Goal: Information Seeking & Learning: Learn about a topic

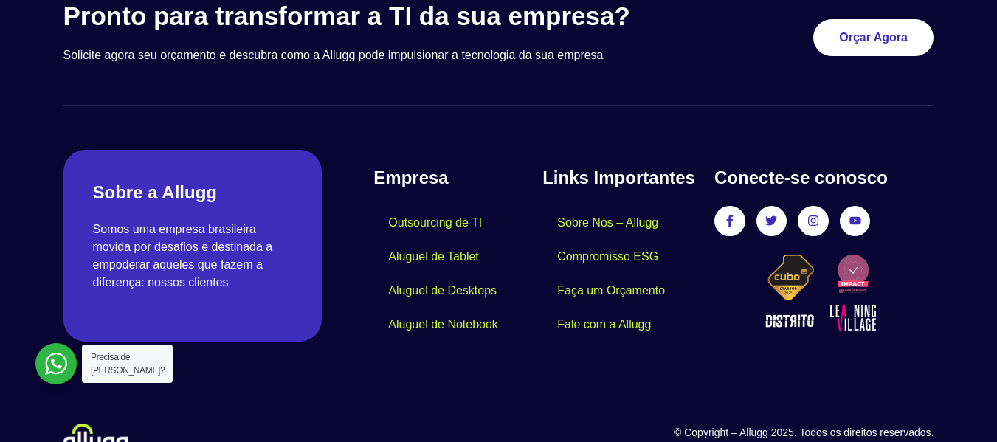
scroll to position [4478, 0]
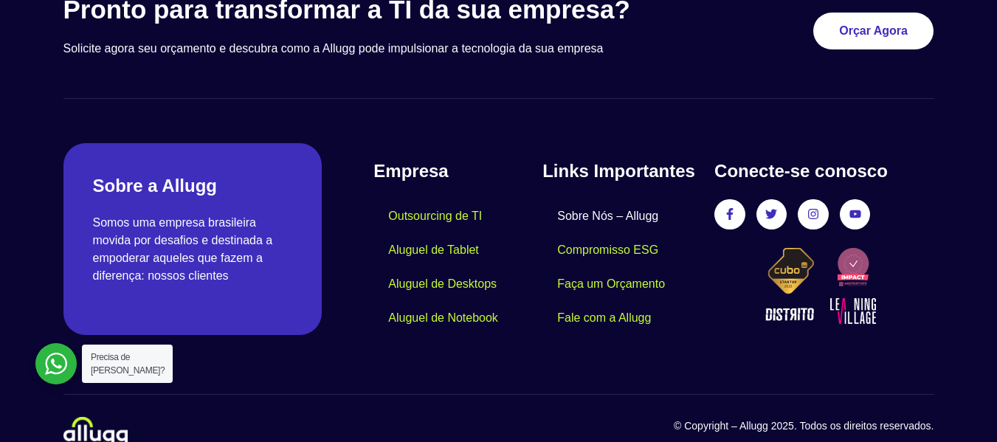
click at [658, 199] on link "Sobre Nós – Allugg" at bounding box center [607, 216] width 131 height 34
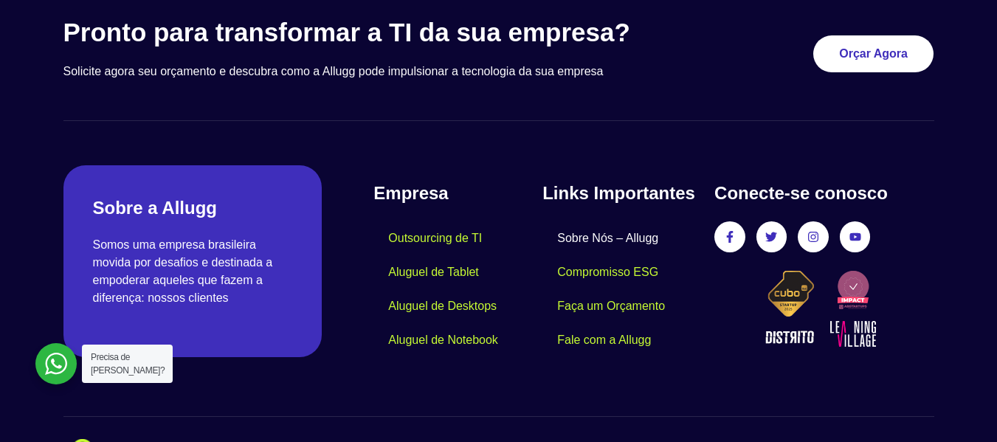
scroll to position [1476, 0]
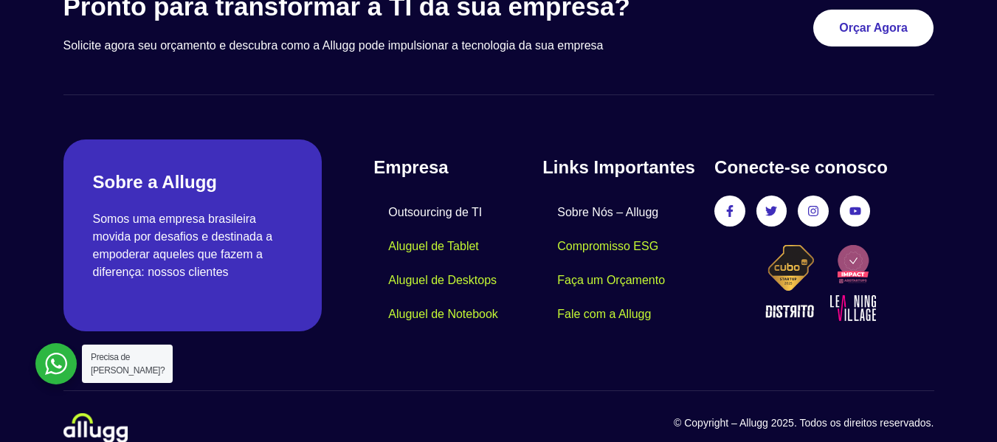
click at [460, 212] on link "Outsourcing de TI" at bounding box center [434, 213] width 123 height 34
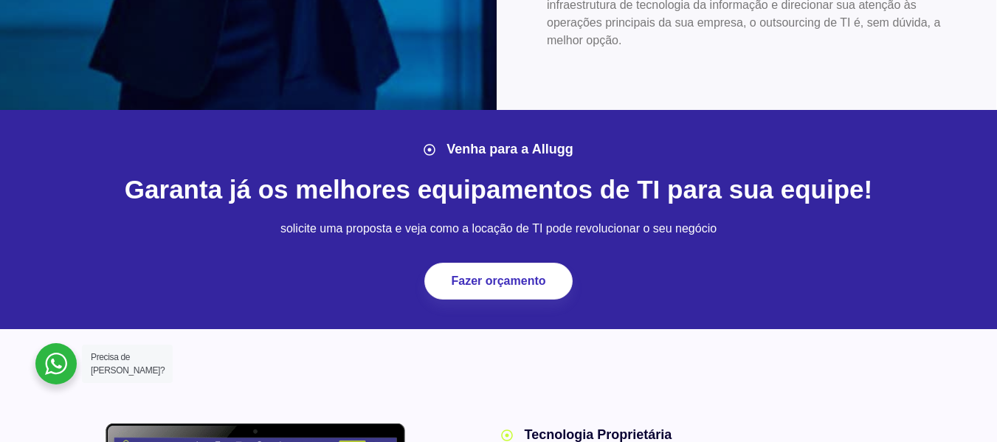
scroll to position [886, 0]
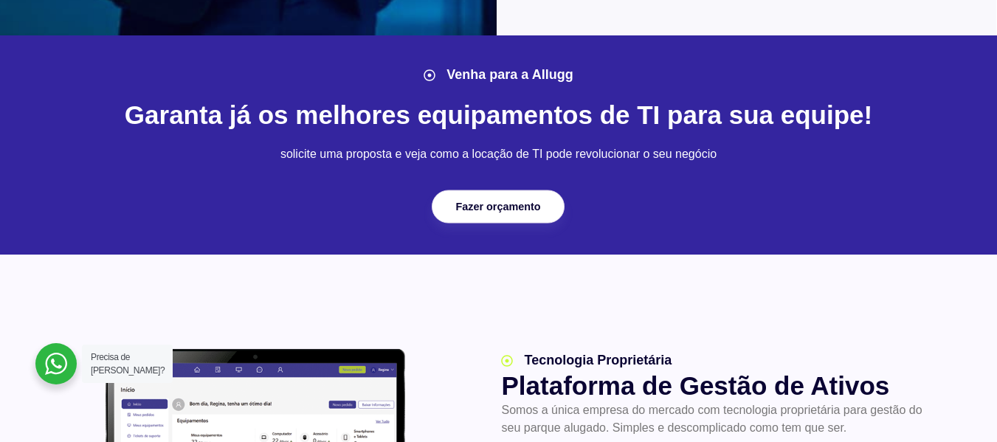
click at [506, 213] on link "Fazer orçamento" at bounding box center [498, 206] width 133 height 33
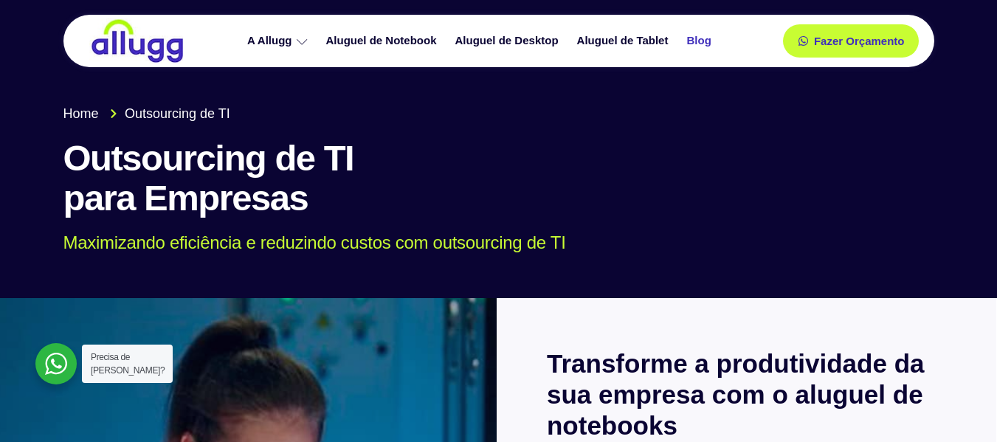
click at [707, 44] on link "Blog" at bounding box center [700, 41] width 43 height 26
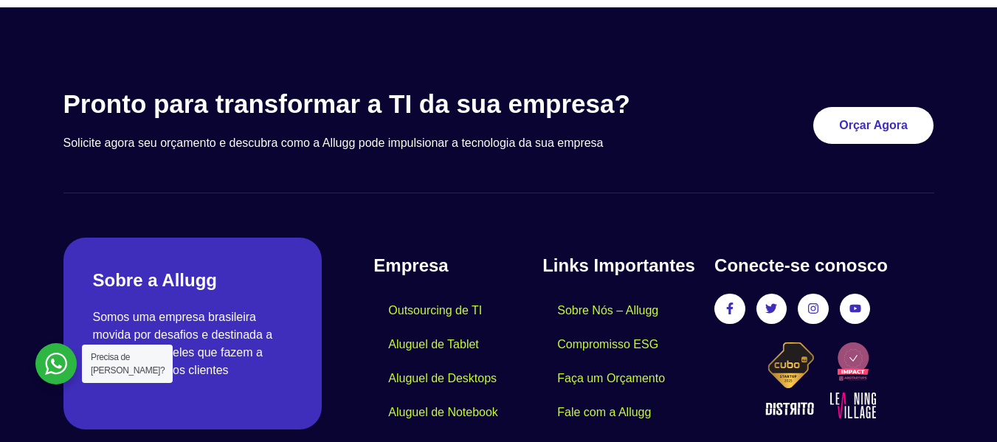
scroll to position [738, 0]
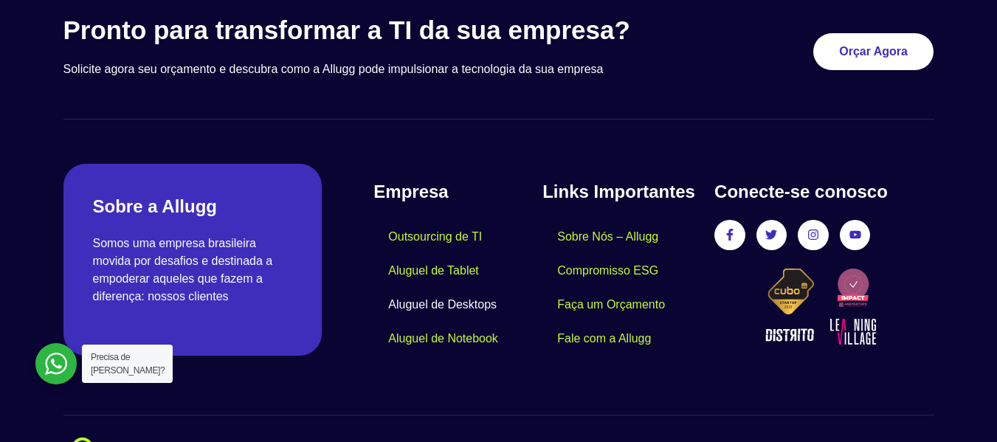
click at [444, 318] on link "Aluguel de Desktops" at bounding box center [442, 305] width 138 height 34
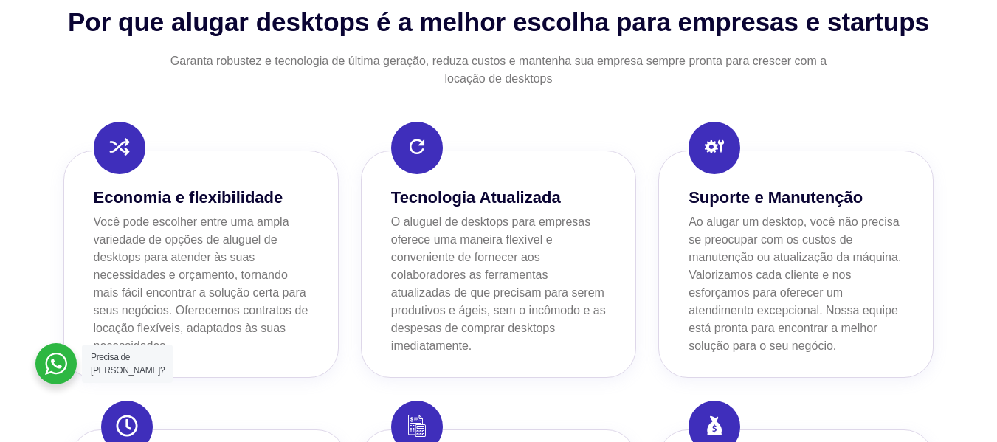
scroll to position [1033, 0]
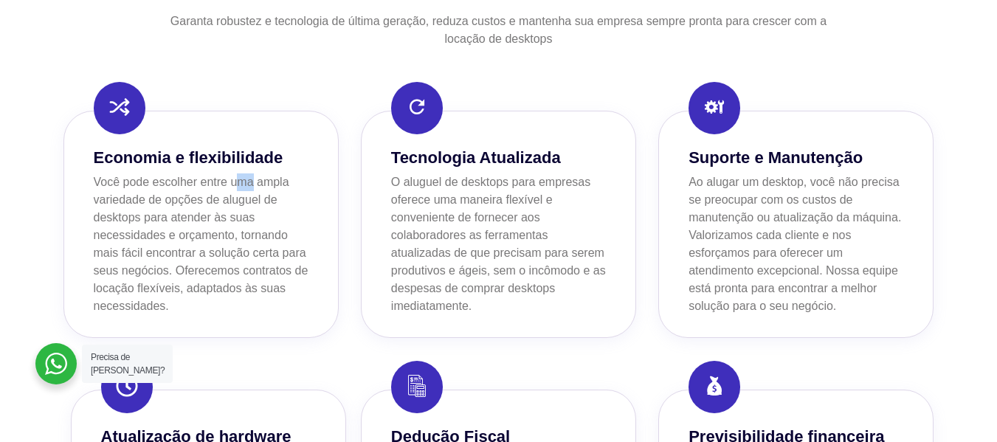
drag, startPoint x: 241, startPoint y: 187, endPoint x: 251, endPoint y: 190, distance: 10.0
click at [251, 190] on p "Você pode escolher entre uma ampla variedade de opções de aluguel de desktops p…" at bounding box center [201, 244] width 215 height 142
drag, startPoint x: 244, startPoint y: 200, endPoint x: 272, endPoint y: 203, distance: 27.5
click at [272, 202] on p "Você pode escolher entre uma ampla variedade de opções de aluguel de desktops p…" at bounding box center [201, 244] width 215 height 142
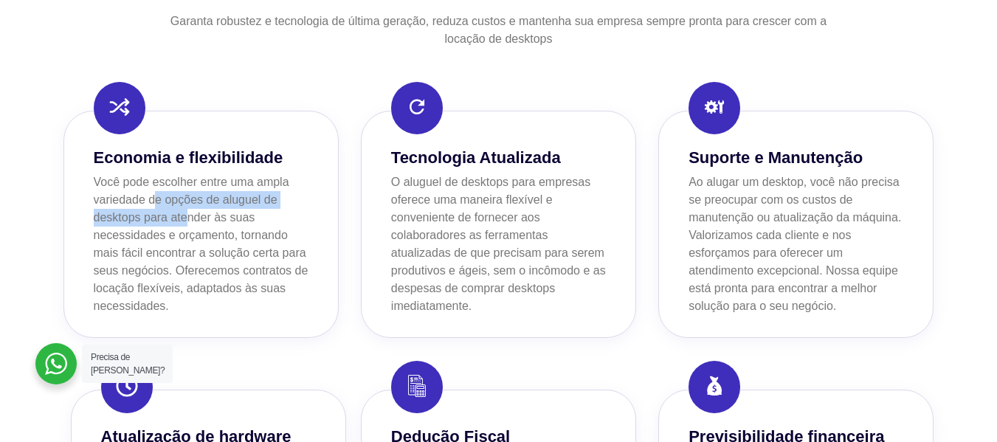
drag, startPoint x: 158, startPoint y: 207, endPoint x: 191, endPoint y: 210, distance: 33.4
click at [189, 210] on p "Você pode escolher entre uma ampla variedade de opções de aluguel de desktops p…" at bounding box center [201, 244] width 215 height 142
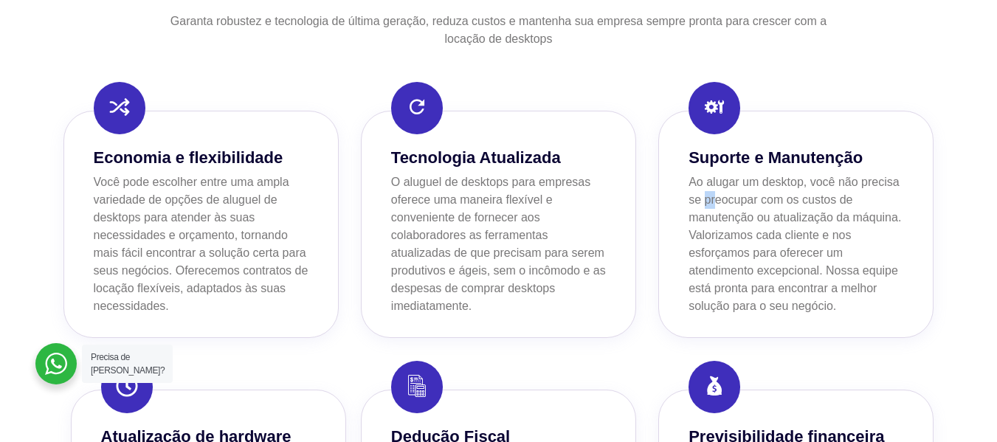
click at [714, 200] on p "Ao alugar um desktop, você não precisa se preocupar com os custos de manutenção…" at bounding box center [796, 244] width 215 height 142
drag, startPoint x: 710, startPoint y: 213, endPoint x: 723, endPoint y: 214, distance: 12.6
click at [723, 214] on p "Ao alugar um desktop, você não precisa se preocupar com os custos de manutenção…" at bounding box center [796, 244] width 215 height 142
drag, startPoint x: 703, startPoint y: 234, endPoint x: 737, endPoint y: 239, distance: 33.6
click at [737, 239] on p "Ao alugar um desktop, você não precisa se preocupar com os custos de manutenção…" at bounding box center [796, 244] width 215 height 142
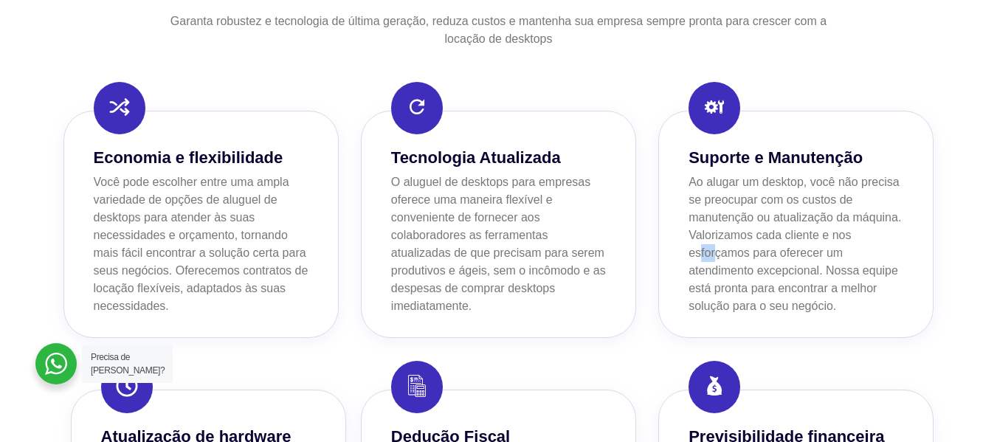
drag, startPoint x: 702, startPoint y: 257, endPoint x: 718, endPoint y: 257, distance: 16.2
click at [718, 257] on p "Ao alugar um desktop, você não precisa se preocupar com os custos de manutenção…" at bounding box center [796, 244] width 215 height 142
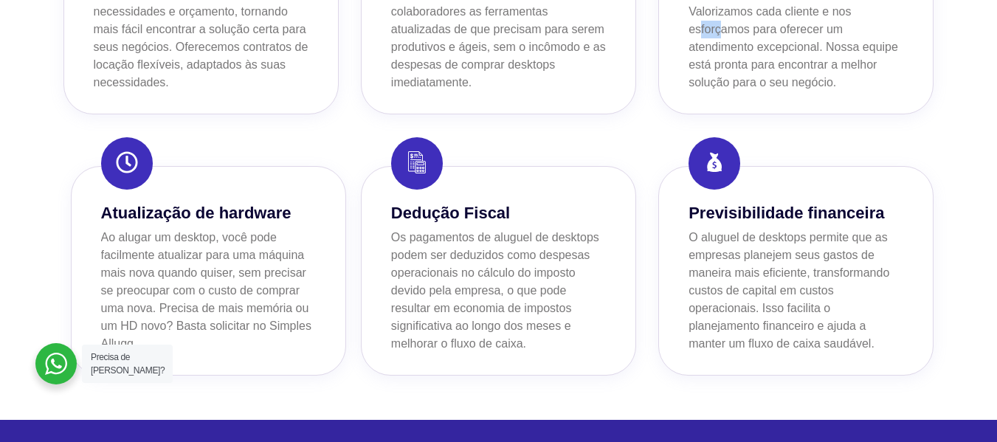
scroll to position [1402, 0]
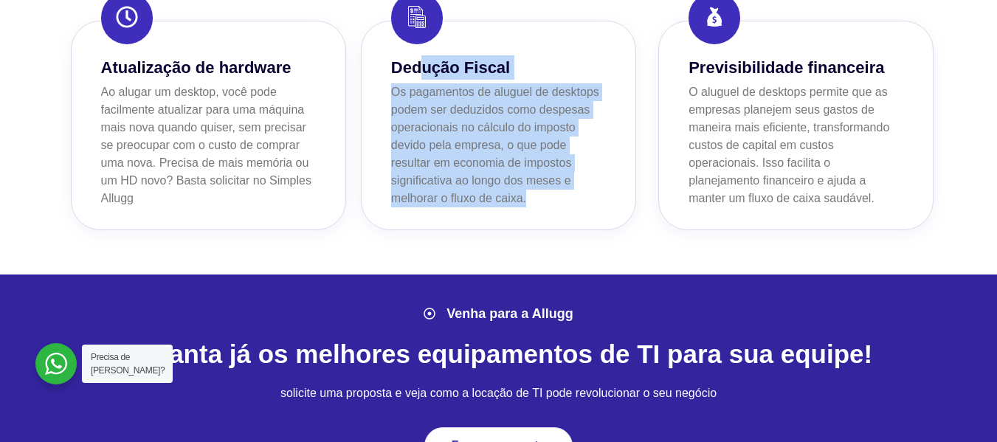
drag, startPoint x: 447, startPoint y: 72, endPoint x: 542, endPoint y: 206, distance: 164.6
click at [542, 206] on div "Dedução Fiscal Os pagamentos de aluguel de desktops podem ser deduzidos como de…" at bounding box center [498, 131] width 215 height 152
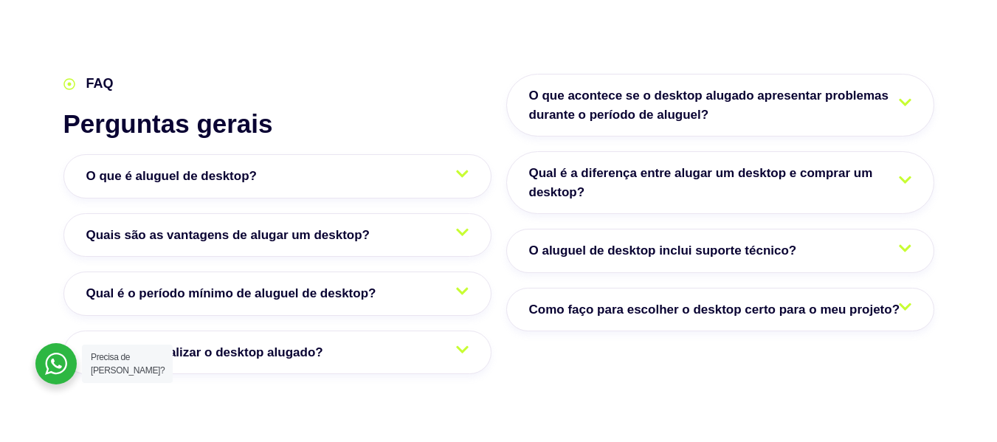
scroll to position [2436, 0]
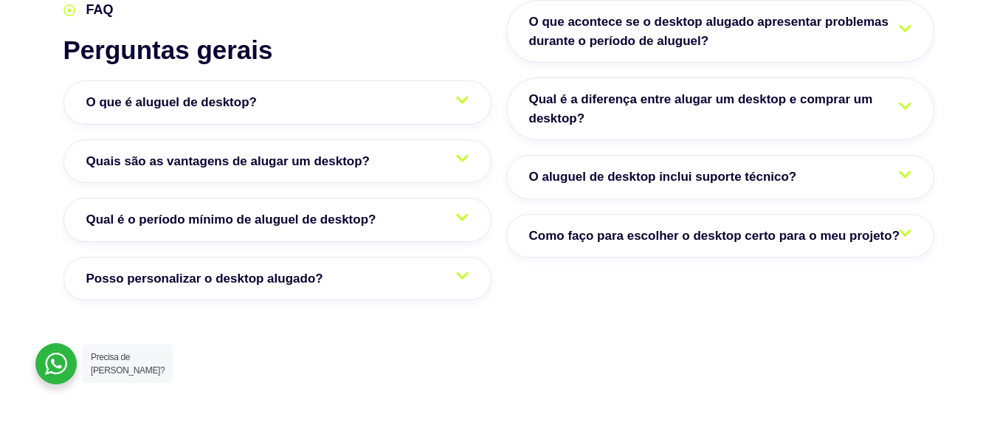
click at [469, 220] on link "Qual é o período mínimo de aluguel de desktop?" at bounding box center [277, 220] width 428 height 44
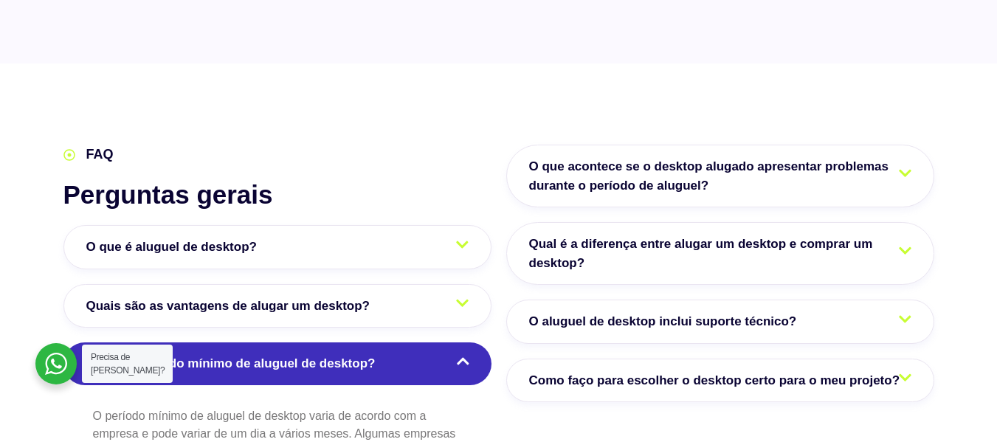
scroll to position [2288, 0]
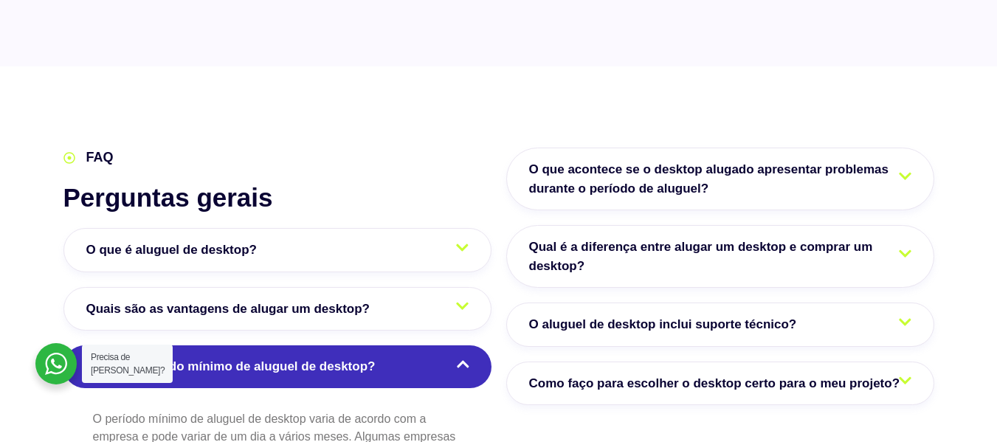
click at [714, 184] on span "O que acontece se o desktop alugado apresentar problemas durante o período de a…" at bounding box center [720, 179] width 382 height 38
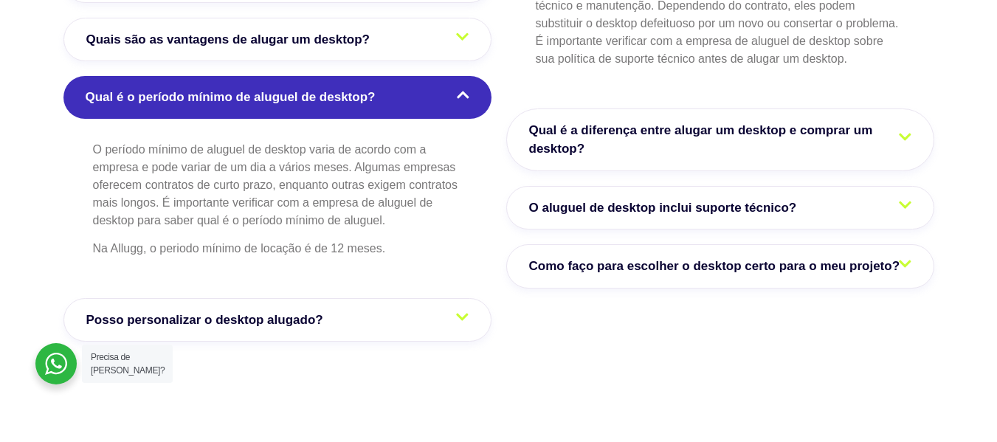
scroll to position [2583, 0]
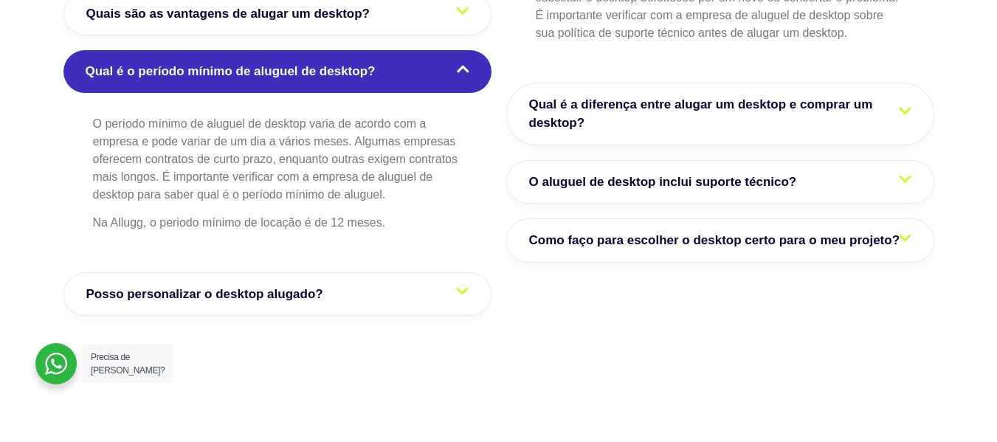
click at [875, 183] on link "O aluguel de desktop inclui suporte técnico?" at bounding box center [720, 182] width 428 height 44
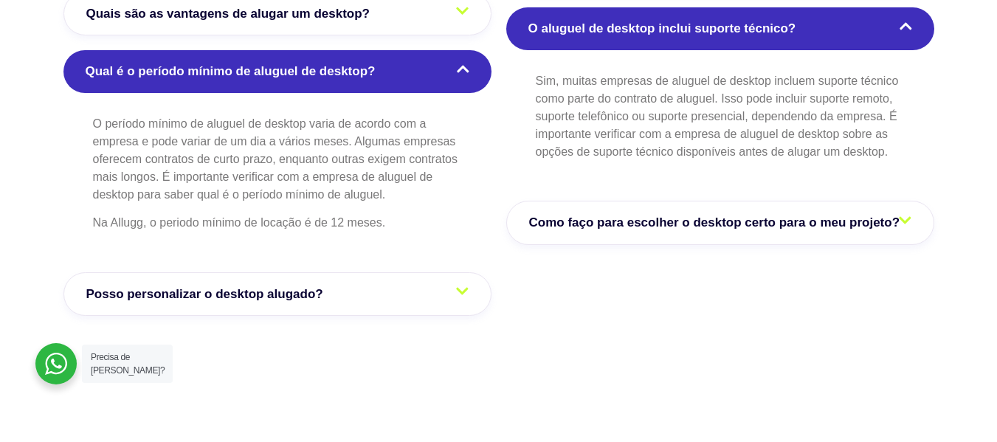
click at [742, 224] on span "Como faço para escolher o desktop certo para o meu projeto?" at bounding box center [718, 222] width 379 height 19
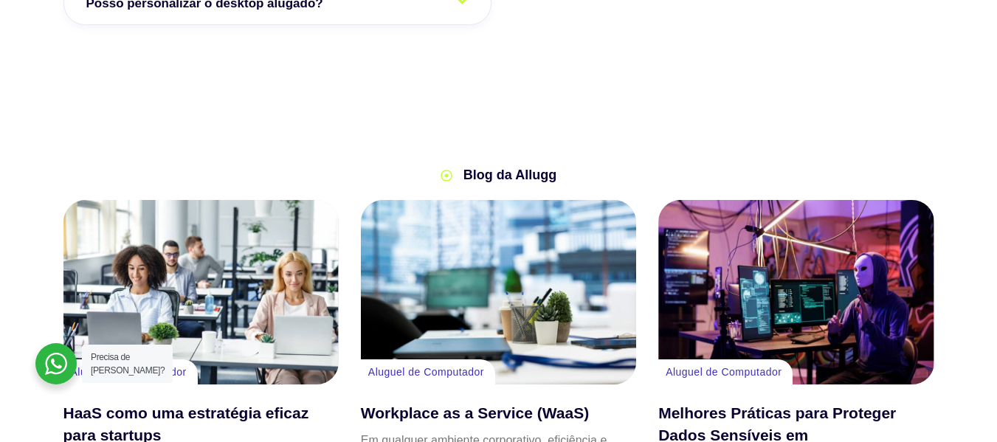
scroll to position [2878, 0]
